Goal: Task Accomplishment & Management: Manage account settings

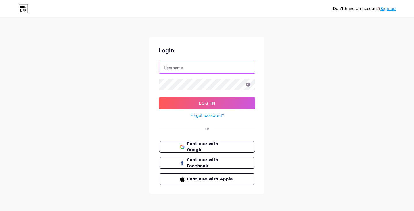
click at [193, 69] on input "text" at bounding box center [207, 67] width 96 height 11
paste input "[EMAIL_ADDRESS][DOMAIN_NAME]"
type input "[EMAIL_ADDRESS][DOMAIN_NAME]"
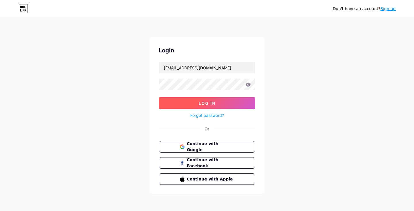
click at [210, 105] on span "Log In" at bounding box center [207, 103] width 17 height 5
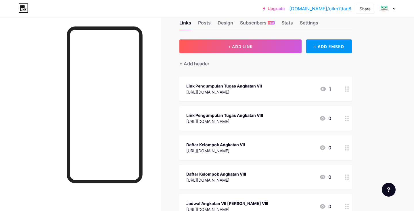
scroll to position [14, 0]
click at [230, 148] on div "[URL][DOMAIN_NAME]" at bounding box center [215, 150] width 59 height 6
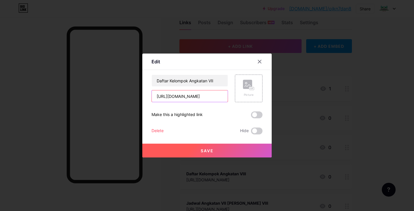
click at [208, 97] on input "[URL][DOMAIN_NAME]" at bounding box center [190, 95] width 76 height 11
paste input "[DOMAIN_NAME][URL]"
type input "[URL][DOMAIN_NAME]"
click at [219, 156] on button "Save" at bounding box center [206, 150] width 129 height 14
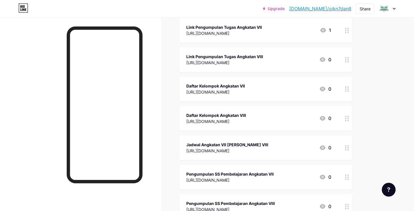
scroll to position [92, 0]
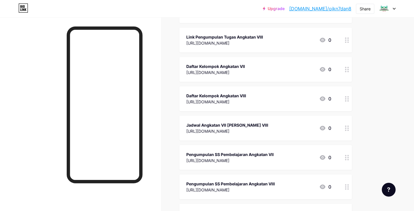
click at [234, 134] on div "Jadwal Angkatan VII [PERSON_NAME] VIII [URL][DOMAIN_NAME]" at bounding box center [227, 127] width 82 height 13
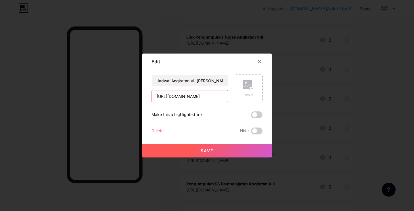
click at [197, 95] on input "[URL][DOMAIN_NAME]" at bounding box center [190, 95] width 76 height 11
paste input "[DOMAIN_NAME][URL]"
type input "[URL][DOMAIN_NAME]"
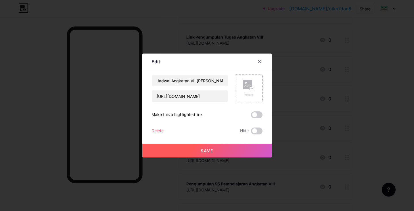
click at [200, 145] on button "Save" at bounding box center [206, 150] width 129 height 14
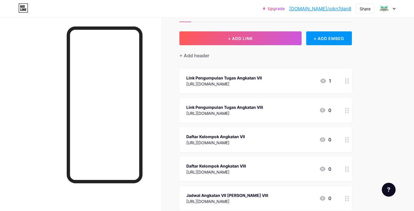
scroll to position [70, 0]
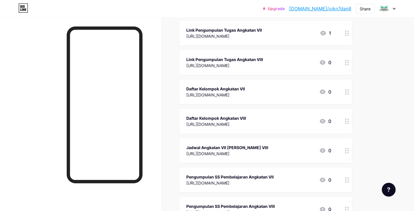
click at [246, 124] on div "[URL][DOMAIN_NAME]" at bounding box center [216, 124] width 60 height 6
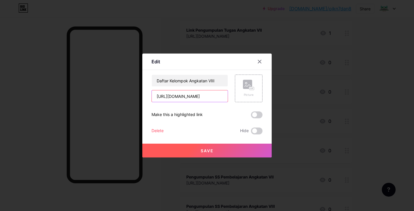
click at [203, 94] on input "[URL][DOMAIN_NAME]" at bounding box center [190, 95] width 76 height 11
paste input "[DOMAIN_NAME][URL]"
type input "[URL][DOMAIN_NAME]"
click at [204, 149] on span "Save" at bounding box center [207, 150] width 13 height 5
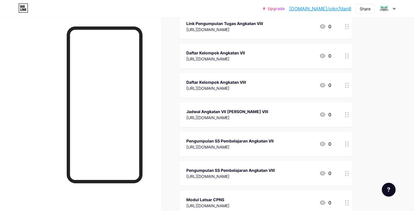
scroll to position [0, 0]
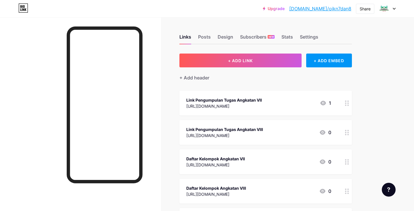
click at [394, 8] on icon at bounding box center [394, 8] width 2 height 1
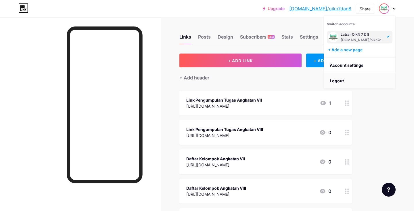
click at [341, 81] on li "Logout" at bounding box center [359, 81] width 71 height 16
